Goal: Information Seeking & Learning: Understand process/instructions

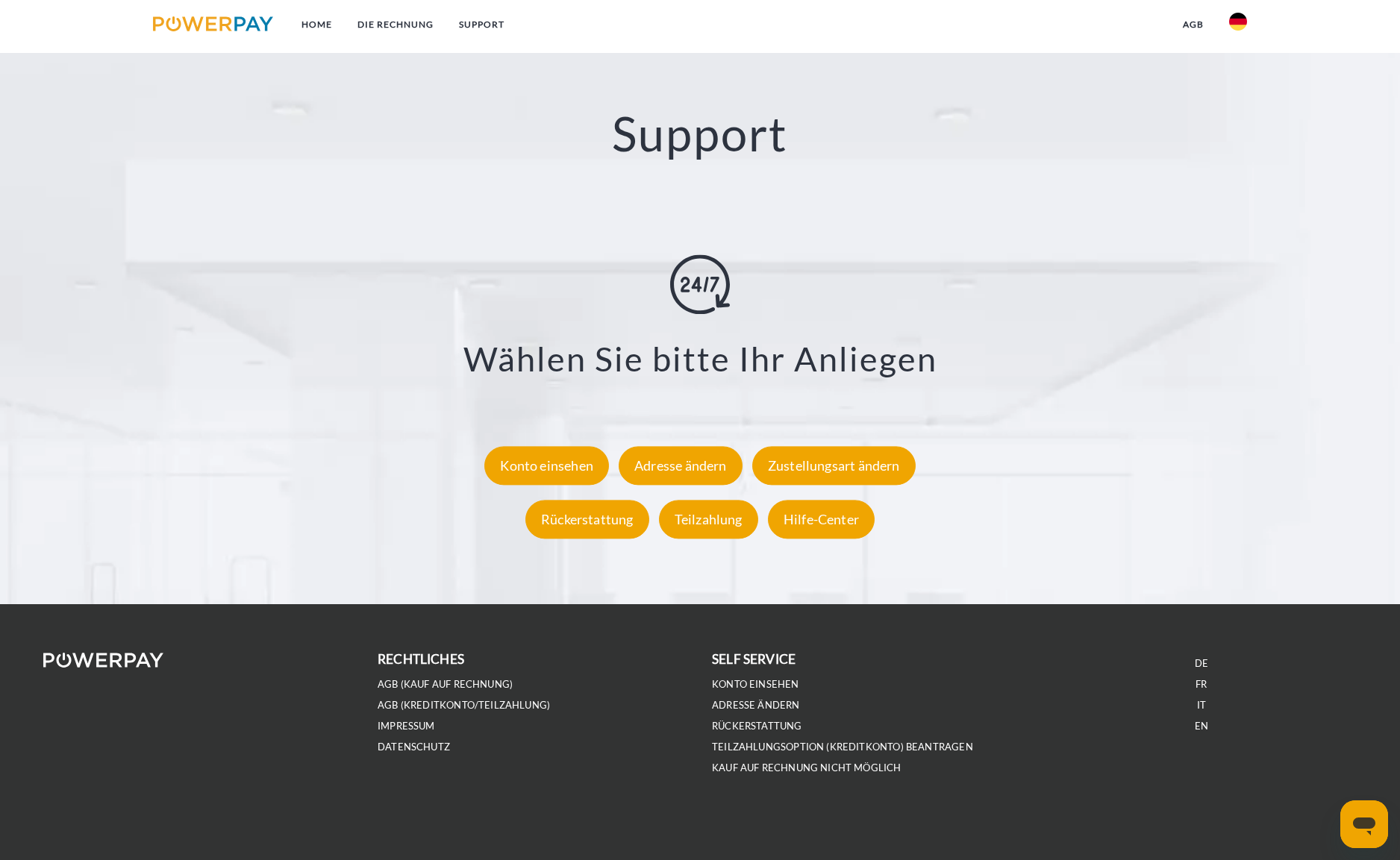
scroll to position [2781, 0]
click at [632, 520] on div "Rückerstattung" at bounding box center [587, 520] width 124 height 39
click at [394, 28] on link "DIE RECHNUNG" at bounding box center [395, 24] width 101 height 27
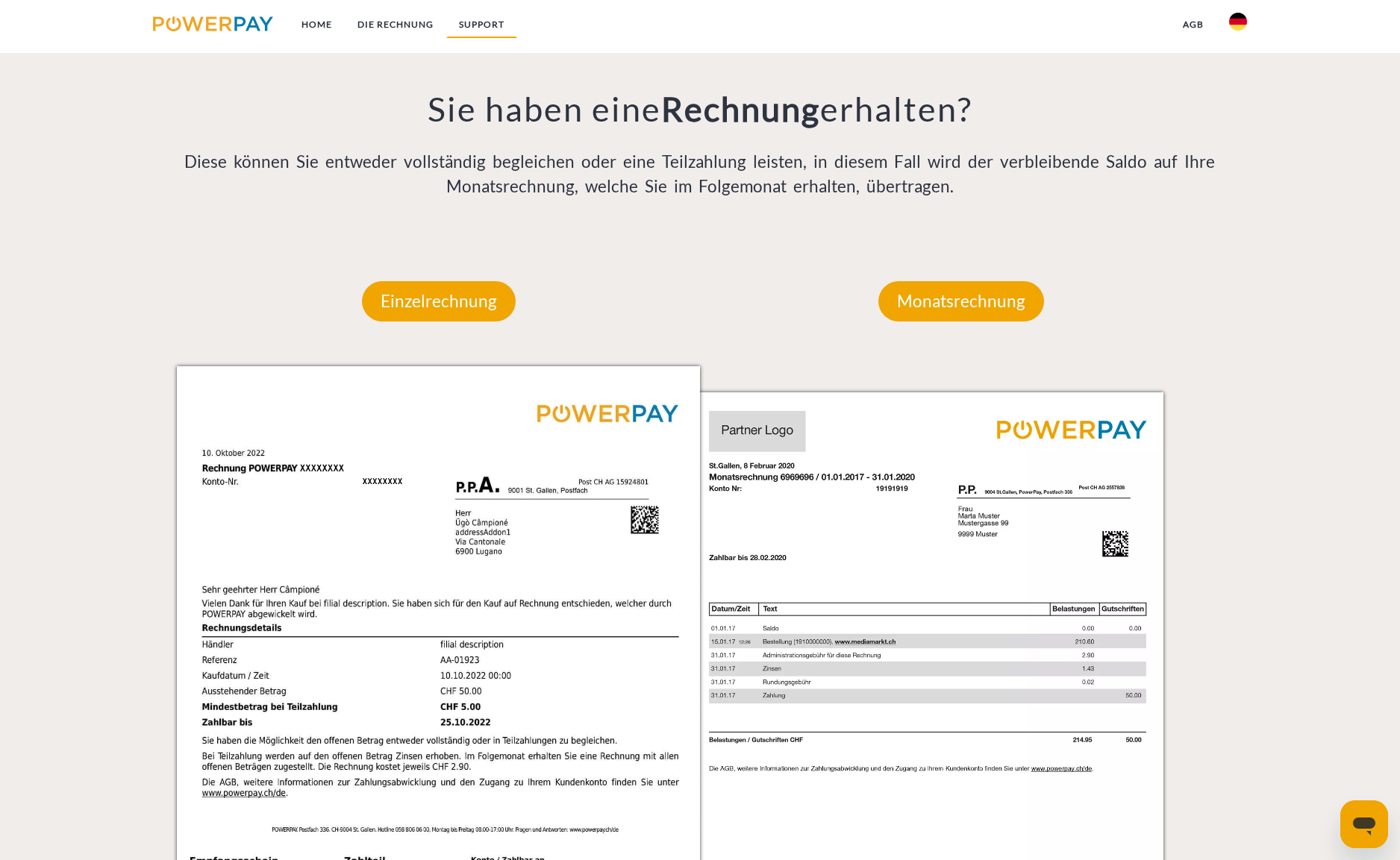
scroll to position [1295, 1]
click at [465, 21] on link "SUPPORT" at bounding box center [481, 24] width 71 height 27
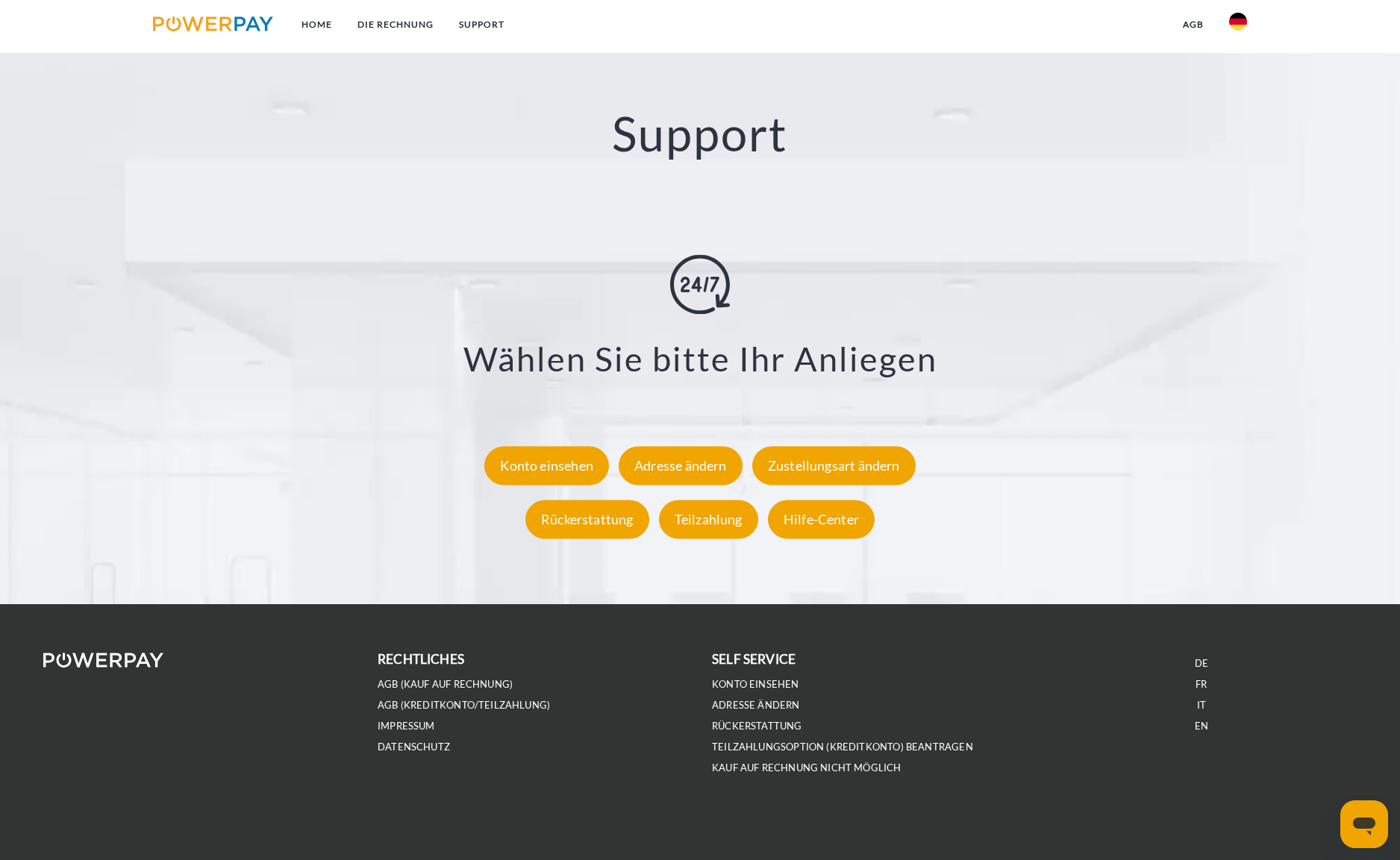
scroll to position [2781, 0]
click at [759, 683] on link "Konto einsehen" at bounding box center [755, 684] width 88 height 13
click at [427, 750] on link "DATENSCHUTZ" at bounding box center [413, 747] width 72 height 13
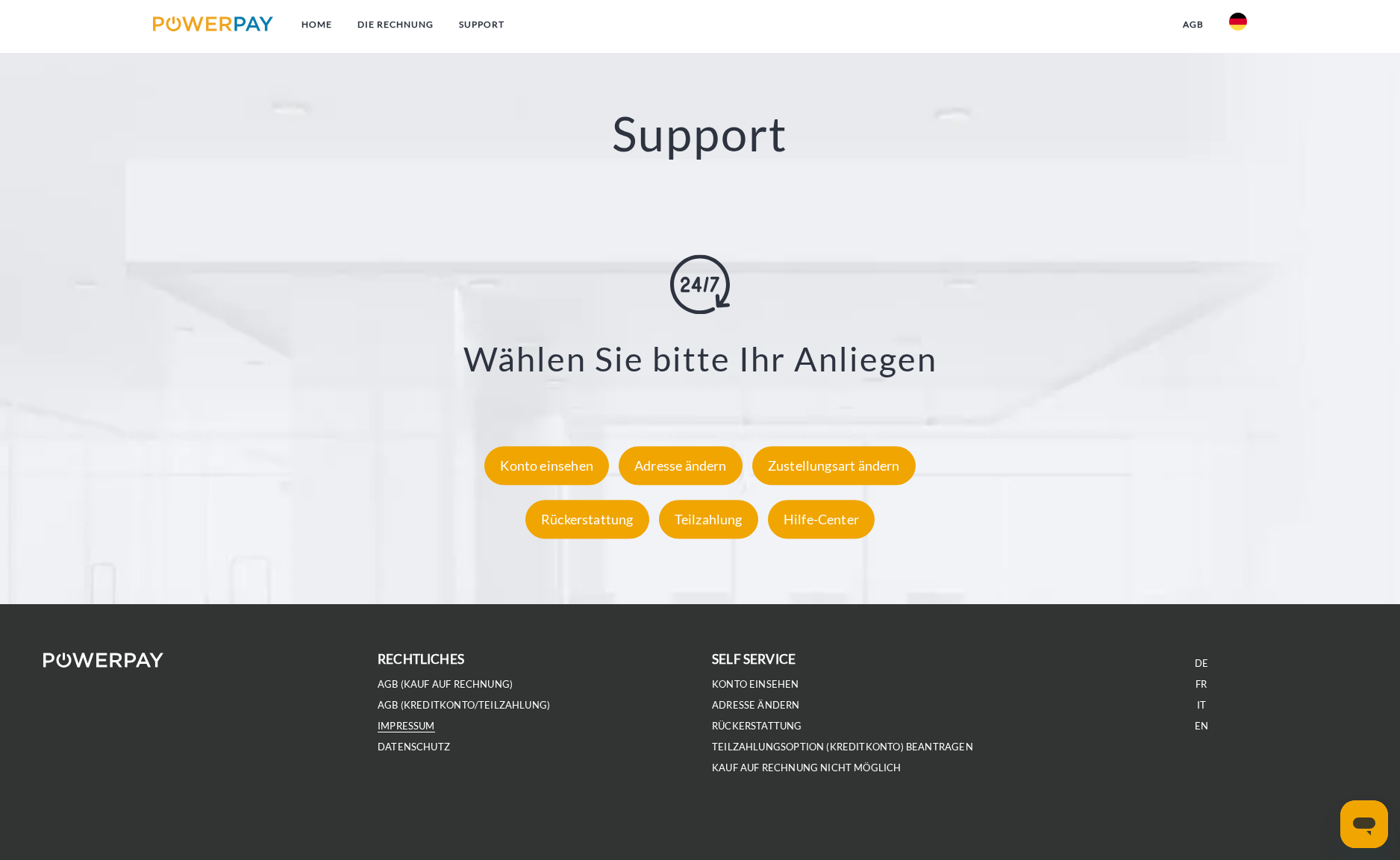
scroll to position [2779, 0]
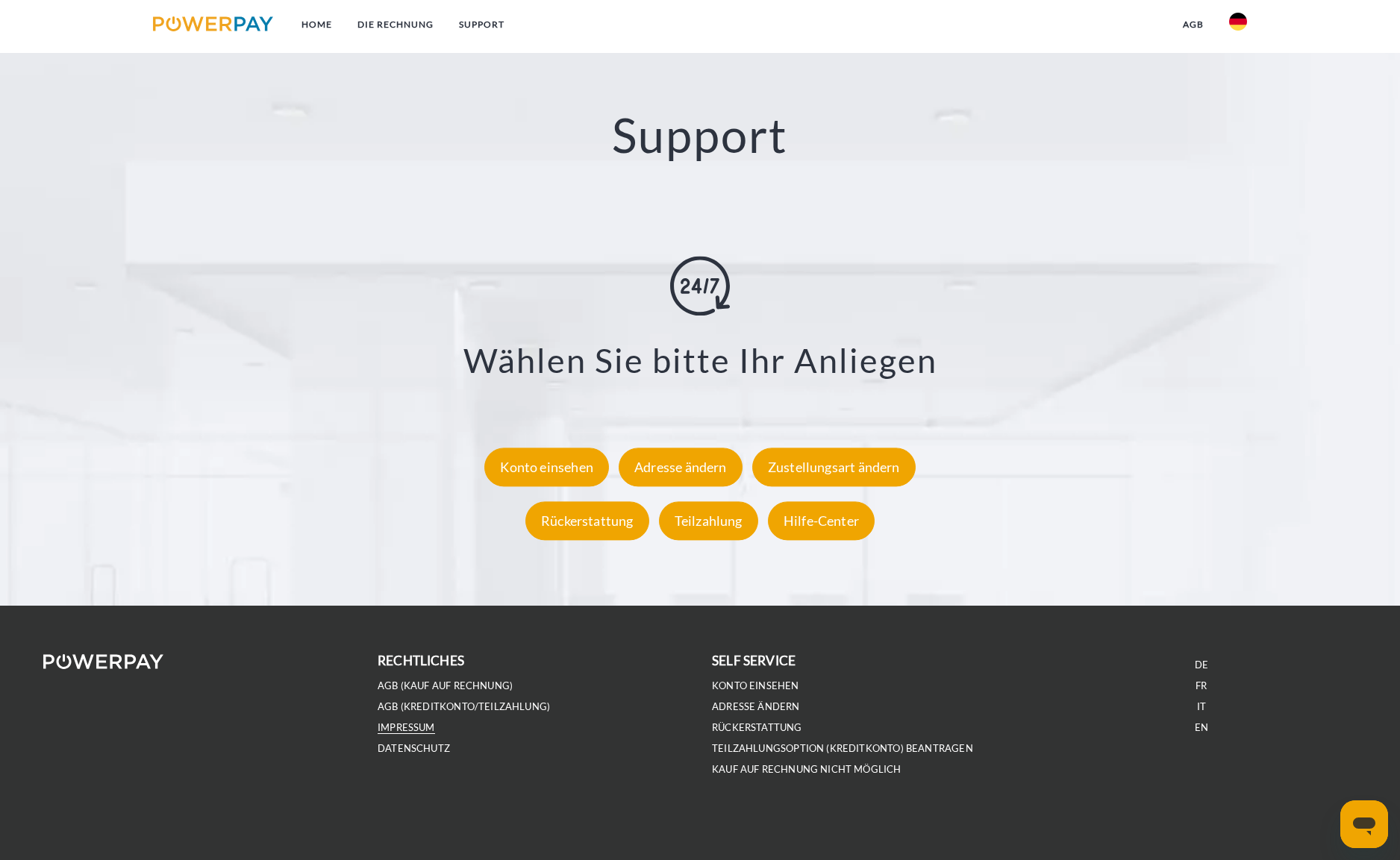
click at [408, 728] on link "IMPRESSUM" at bounding box center [406, 728] width 57 height 13
click at [822, 511] on div "Hilfe-Center" at bounding box center [821, 521] width 107 height 39
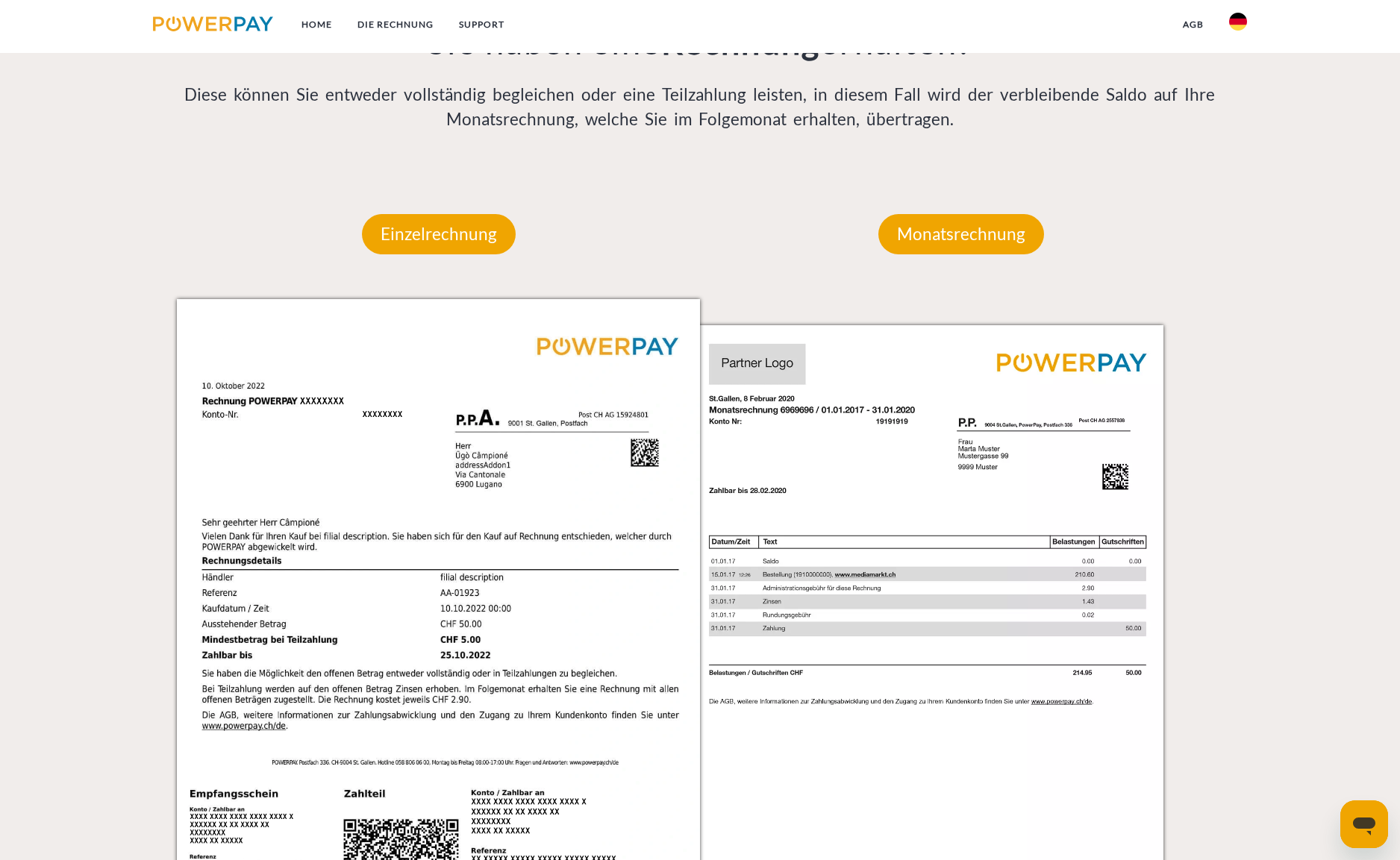
scroll to position [1215, 0]
